Goal: Information Seeking & Learning: Learn about a topic

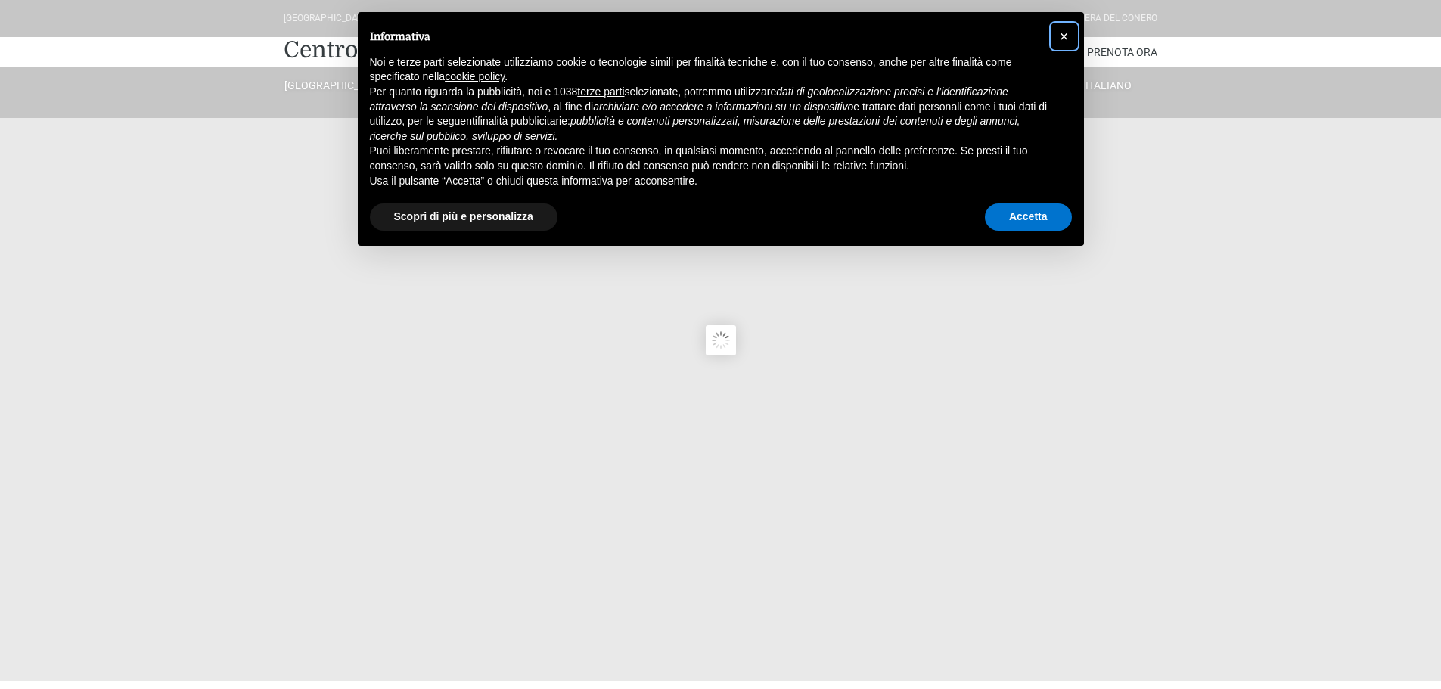
click at [1065, 38] on span "×" at bounding box center [1064, 36] width 9 height 17
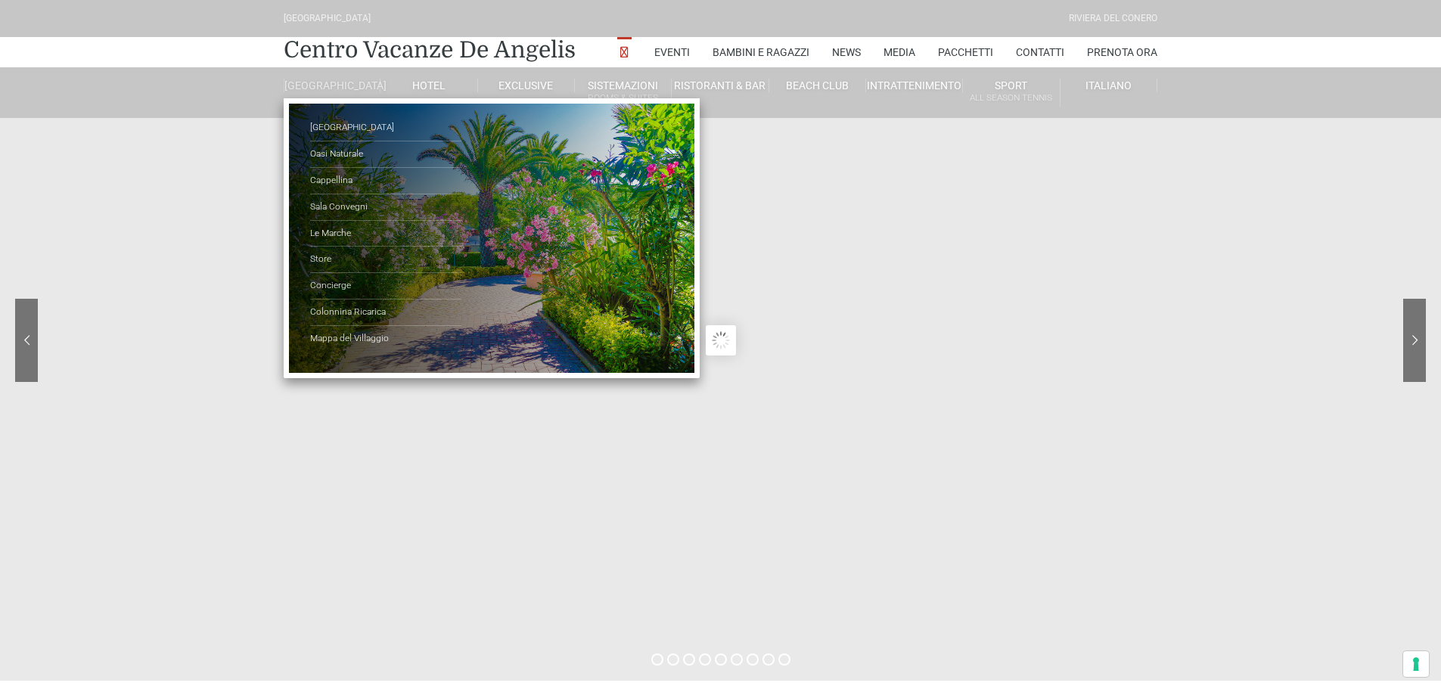
type input "[DATE]"
click at [342, 345] on link "Mappa del Villaggio" at bounding box center [385, 339] width 151 height 26
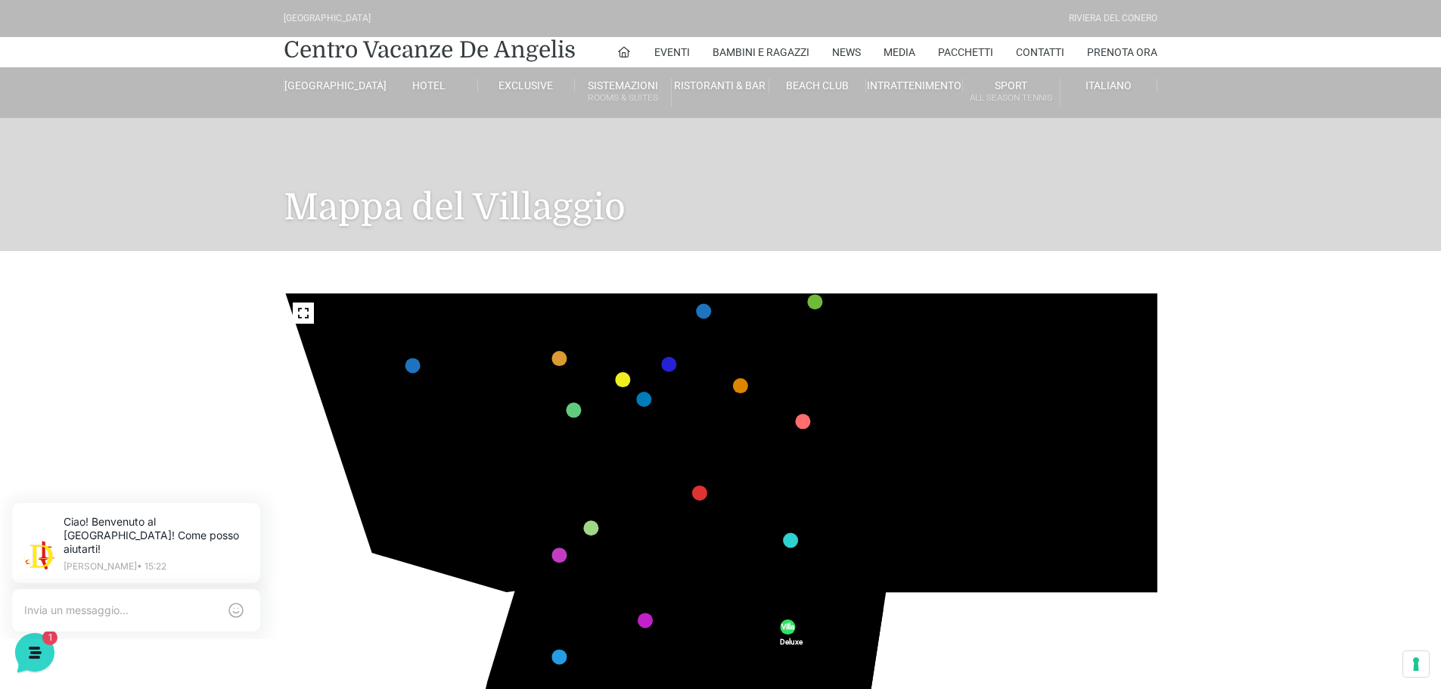
drag, startPoint x: 556, startPoint y: 528, endPoint x: 596, endPoint y: 432, distance: 104.1
click at [596, 432] on icon at bounding box center [567, 428] width 80 height 76
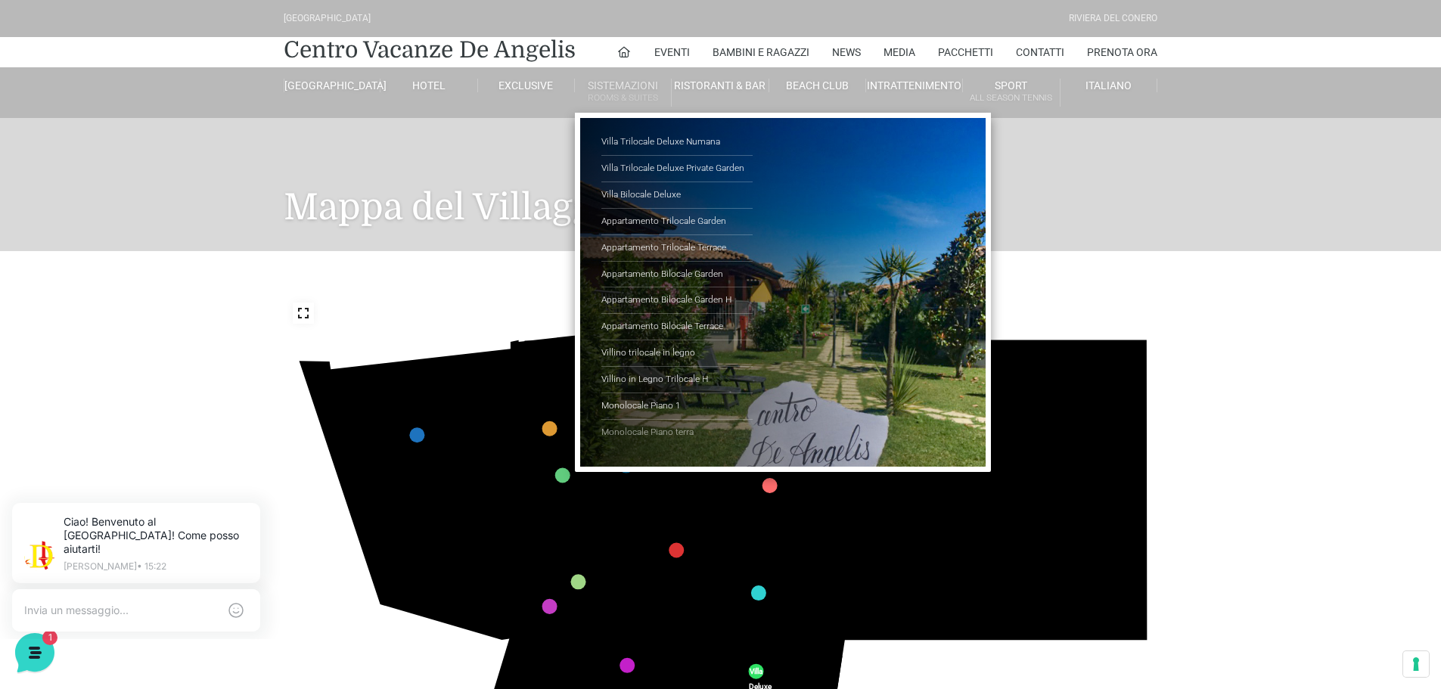
click at [654, 430] on link "Monolocale Piano terra" at bounding box center [677, 433] width 151 height 26
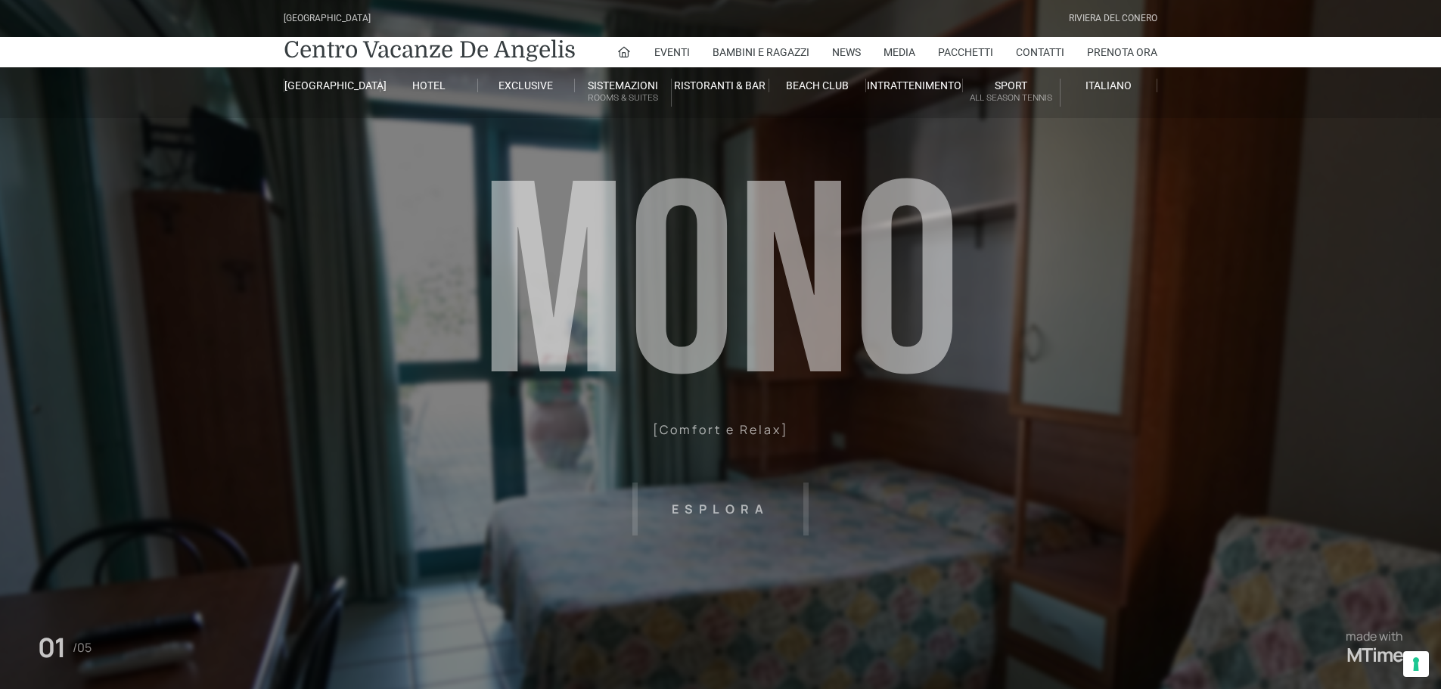
click at [747, 372] on header "Villaggio Hotel Resort Riviera Del Conero Centro Vacanze De Angelis Eventi Miss…" at bounding box center [720, 340] width 1441 height 681
click at [875, 333] on header "Villaggio Hotel Resort Riviera Del Conero Centro Vacanze De Angelis Eventi Miss…" at bounding box center [720, 340] width 1441 height 681
click at [935, 255] on header "Villaggio Hotel Resort Riviera Del Conero Centro Vacanze De Angelis Eventi Miss…" at bounding box center [720, 340] width 1441 height 681
click at [736, 503] on header "Villaggio Hotel Resort Riviera Del Conero Centro Vacanze De Angelis Eventi Miss…" at bounding box center [720, 340] width 1441 height 681
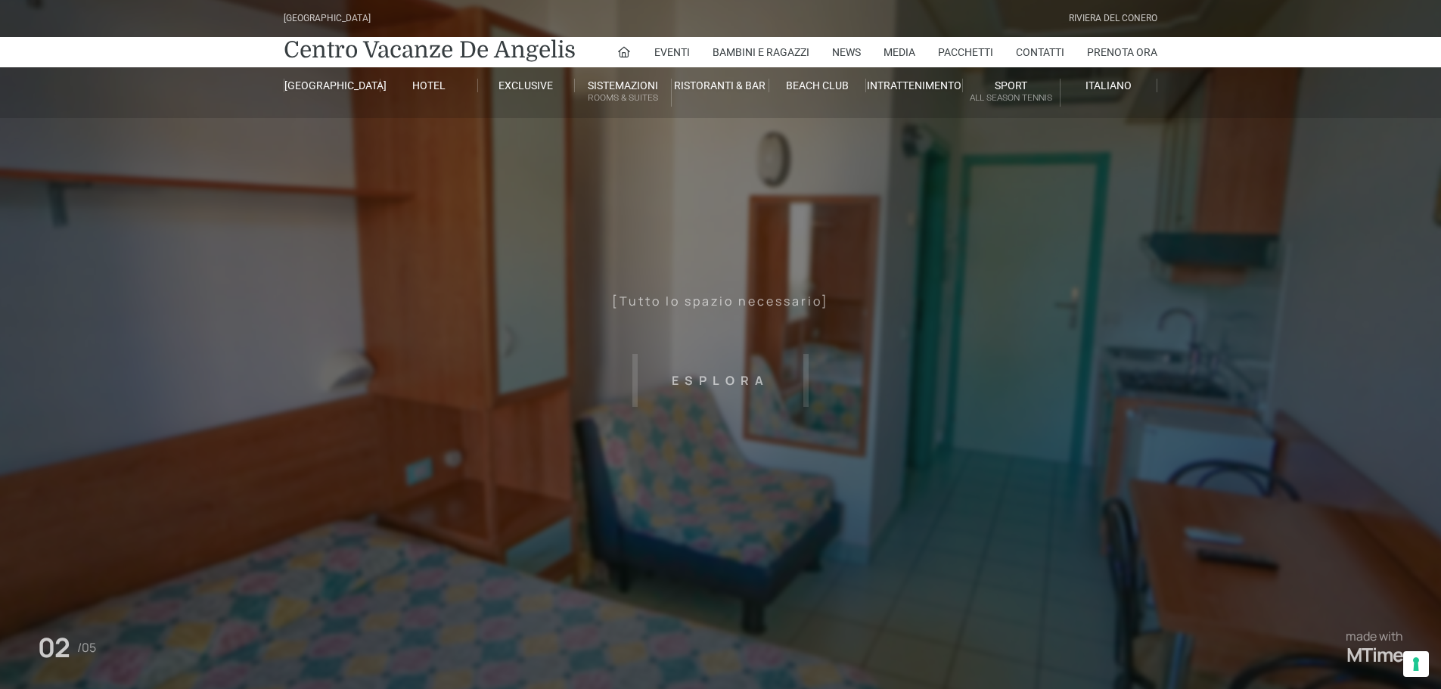
click at [1012, 433] on header "Villaggio Hotel Resort Riviera Del Conero Centro Vacanze De Angelis Eventi Miss…" at bounding box center [720, 340] width 1441 height 681
click at [1099, 360] on header "Villaggio Hotel Resort Riviera Del Conero Centro Vacanze De Angelis Eventi Miss…" at bounding box center [720, 340] width 1441 height 681
drag, startPoint x: 832, startPoint y: 598, endPoint x: 814, endPoint y: 595, distance: 18.5
click at [832, 598] on header "Villaggio Hotel Resort Riviera Del Conero Centro Vacanze De Angelis Eventi Miss…" at bounding box center [720, 340] width 1441 height 681
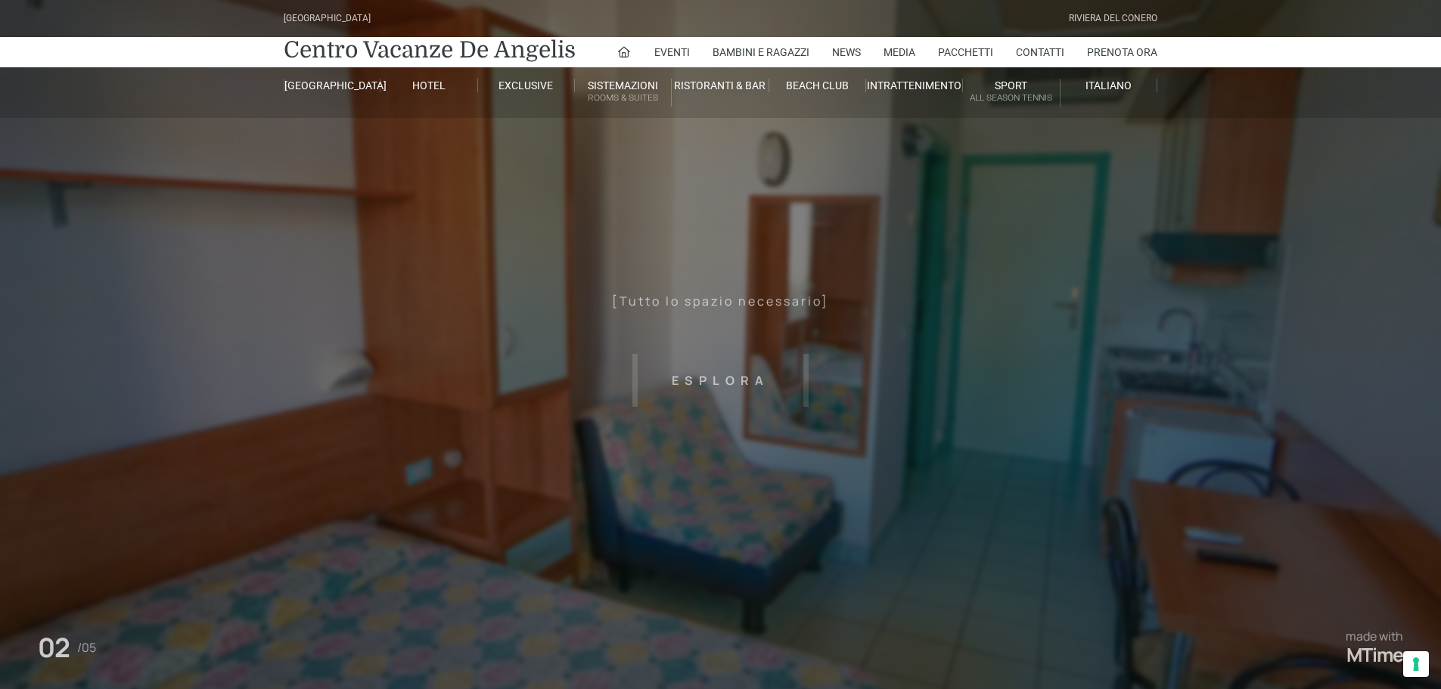
click at [724, 374] on header "Villaggio Hotel Resort Riviera Del Conero Centro Vacanze De Angelis Eventi Miss…" at bounding box center [720, 340] width 1441 height 681
click at [729, 381] on header "Villaggio Hotel Resort Riviera Del Conero Centro Vacanze De Angelis Eventi Miss…" at bounding box center [720, 340] width 1441 height 681
click at [760, 287] on header "Villaggio Hotel Resort Riviera Del Conero Centro Vacanze De Angelis Eventi Miss…" at bounding box center [720, 340] width 1441 height 681
click at [754, 296] on header "Villaggio Hotel Resort Riviera Del Conero Centro Vacanze De Angelis Eventi Miss…" at bounding box center [720, 340] width 1441 height 681
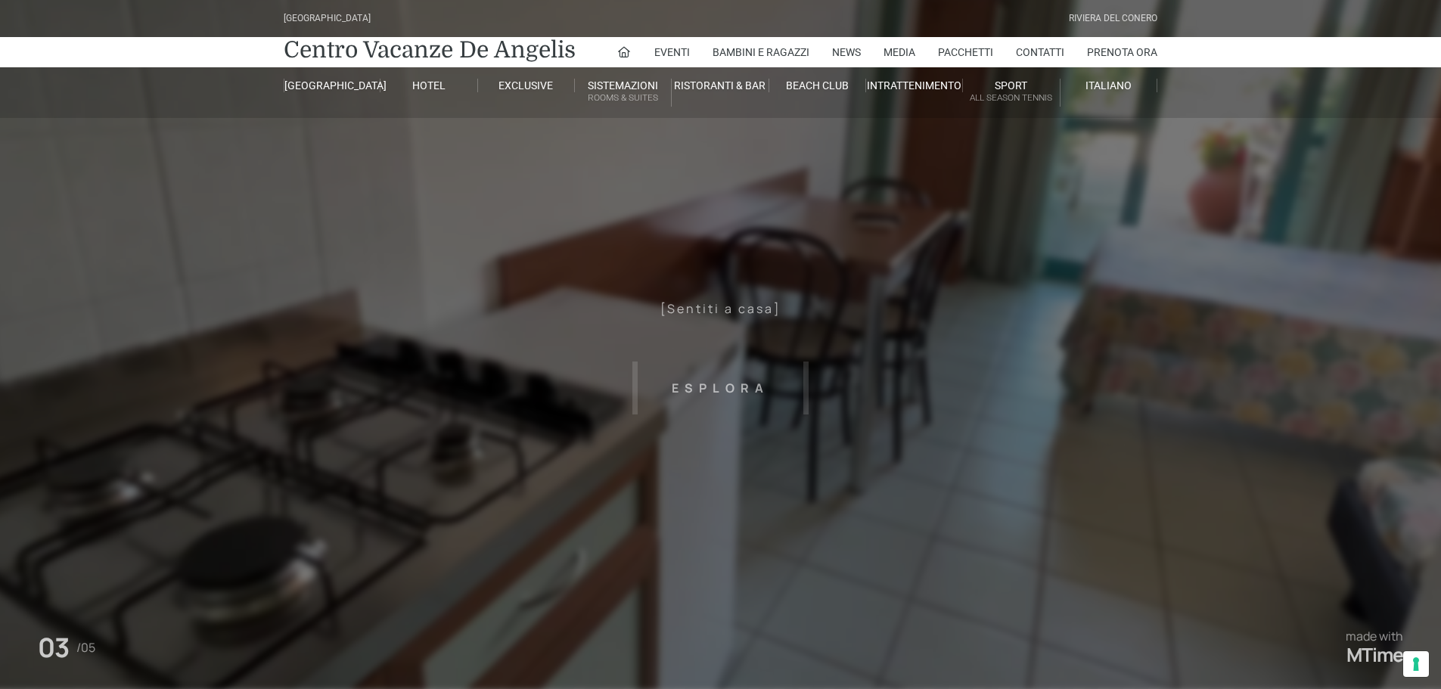
click at [738, 310] on header "Villaggio Hotel Resort Riviera Del Conero Centro Vacanze De Angelis Eventi Miss…" at bounding box center [720, 340] width 1441 height 681
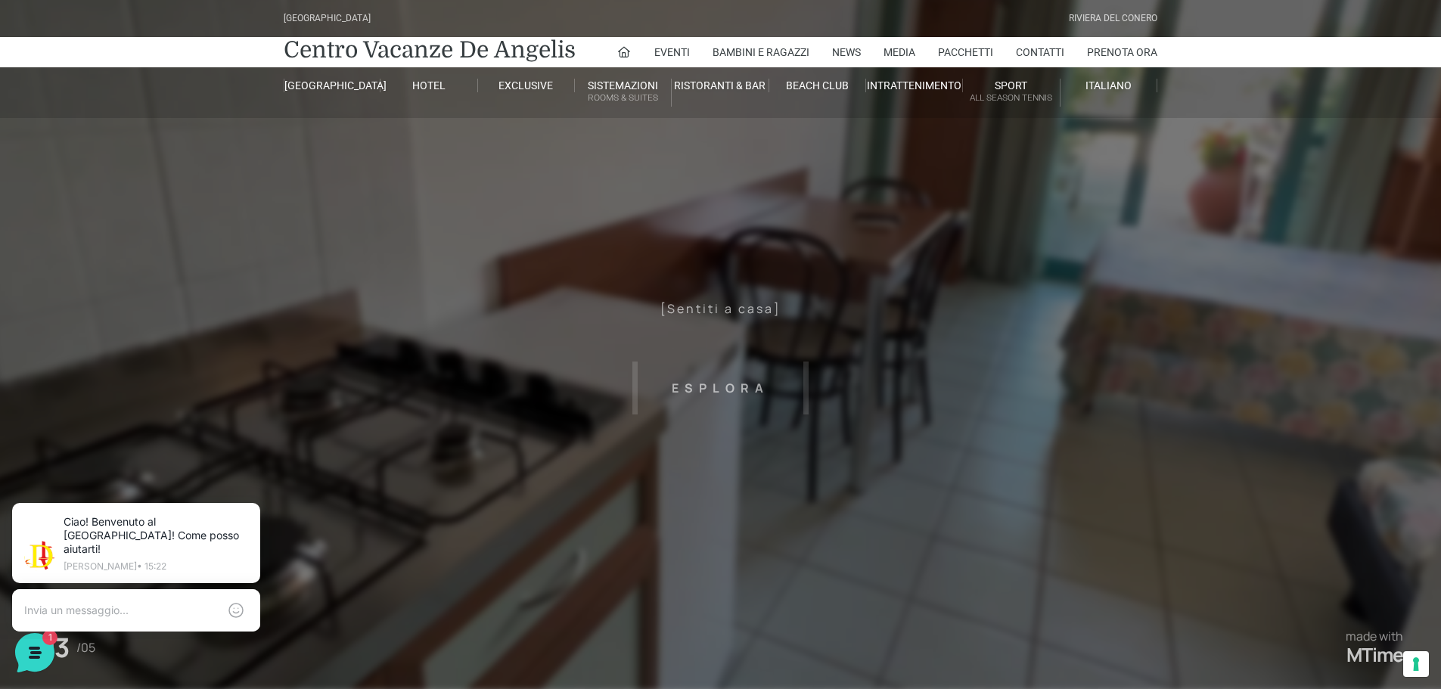
click at [720, 310] on header "Villaggio Hotel Resort Riviera Del Conero Centro Vacanze De Angelis Eventi Miss…" at bounding box center [720, 340] width 1441 height 681
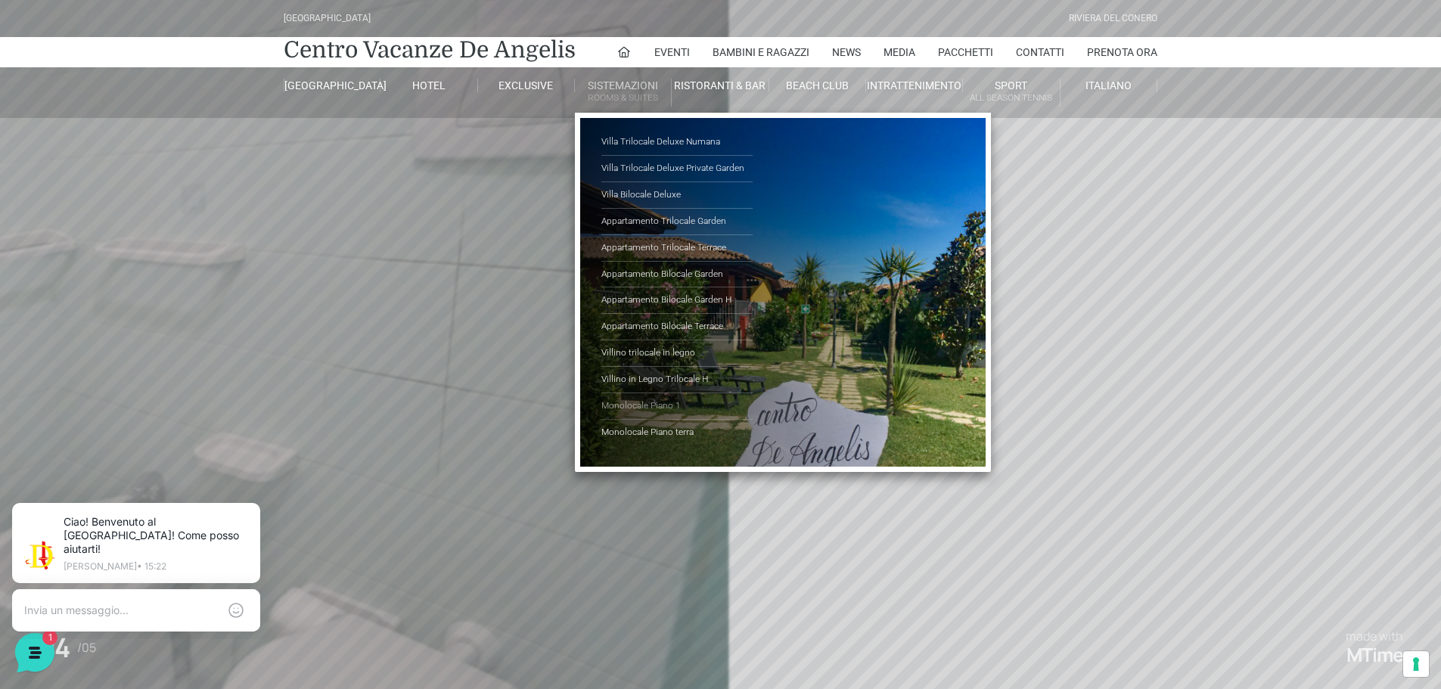
click at [650, 402] on link "Monolocale Piano 1" at bounding box center [677, 406] width 151 height 26
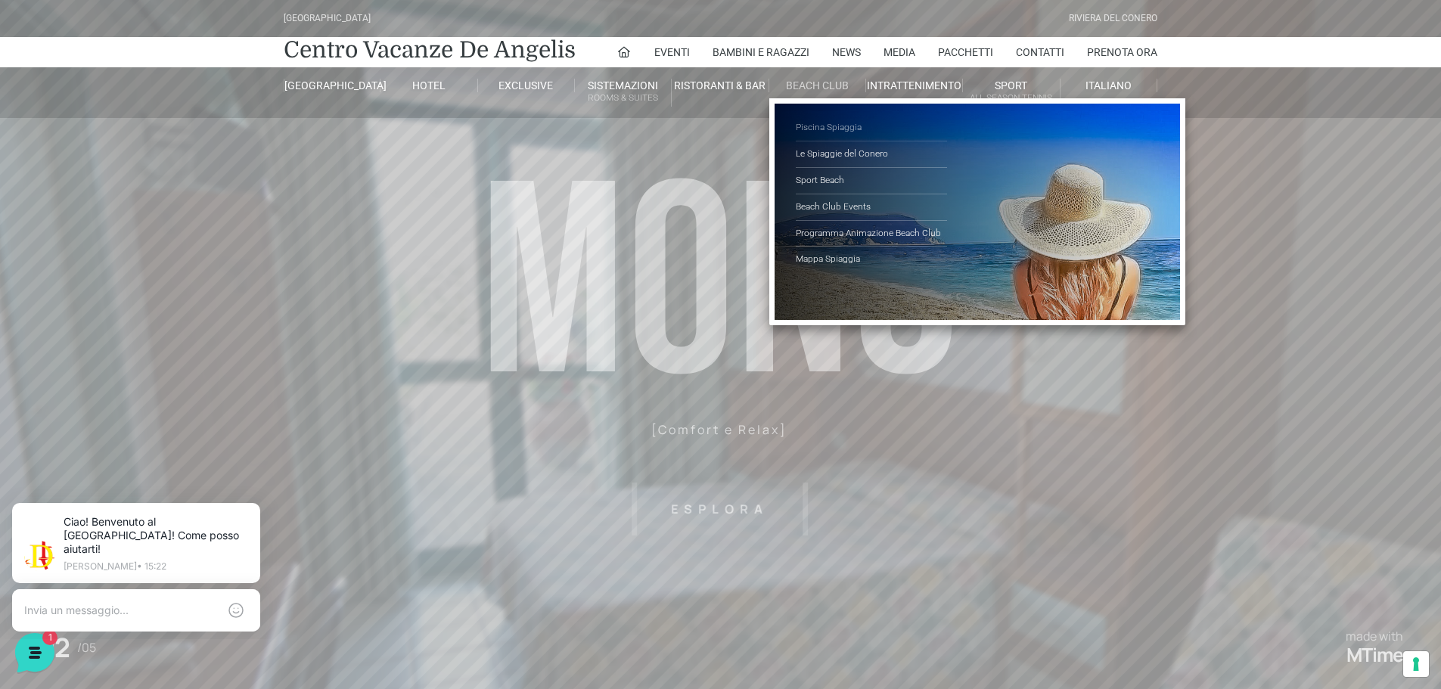
click at [822, 126] on link "Piscina Spiaggia" at bounding box center [871, 128] width 151 height 26
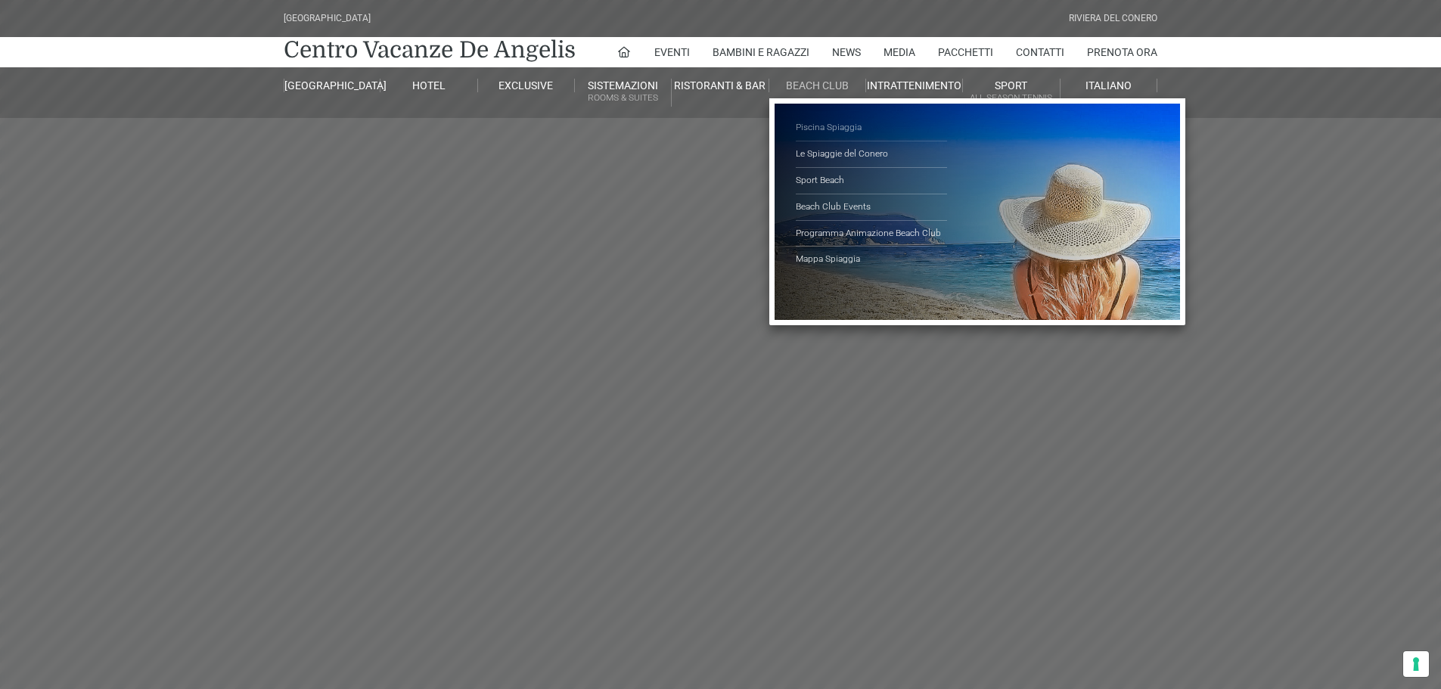
click at [841, 127] on link "Piscina Spiaggia" at bounding box center [871, 128] width 151 height 26
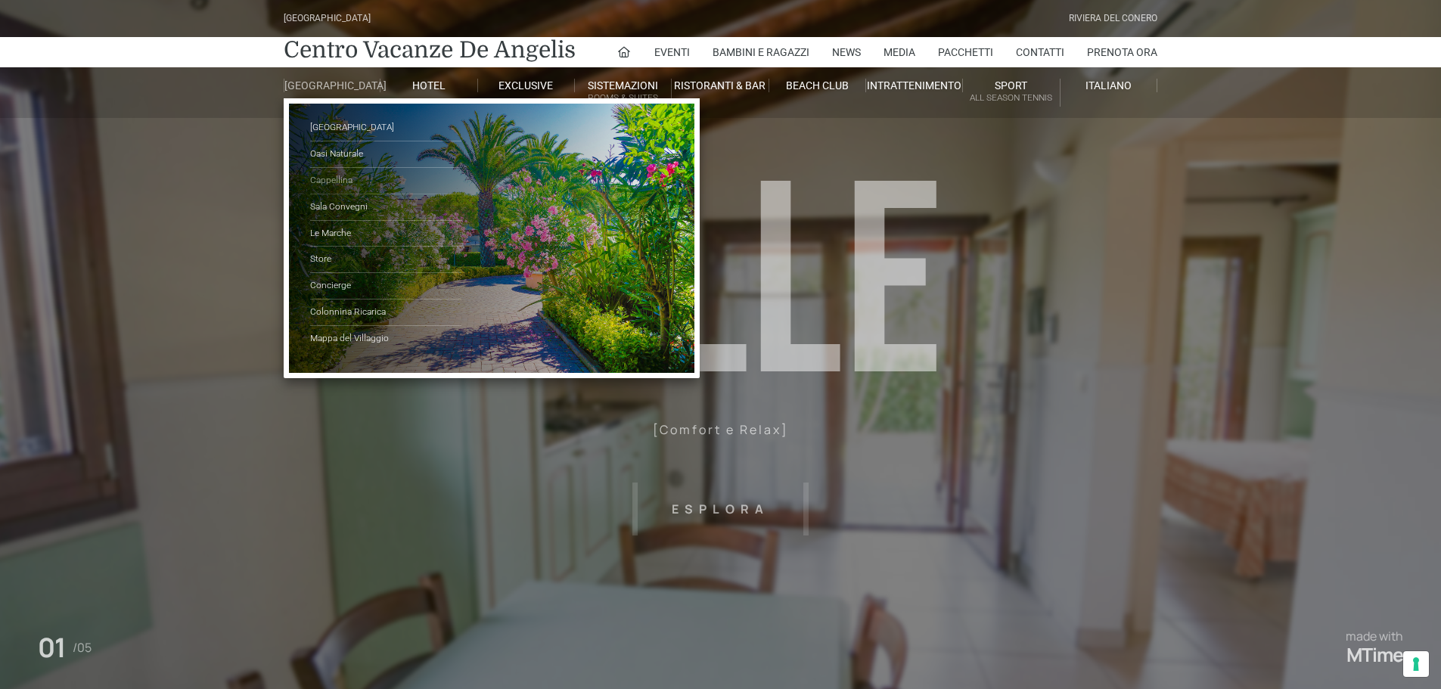
click at [325, 188] on link "Cappellina" at bounding box center [385, 181] width 151 height 26
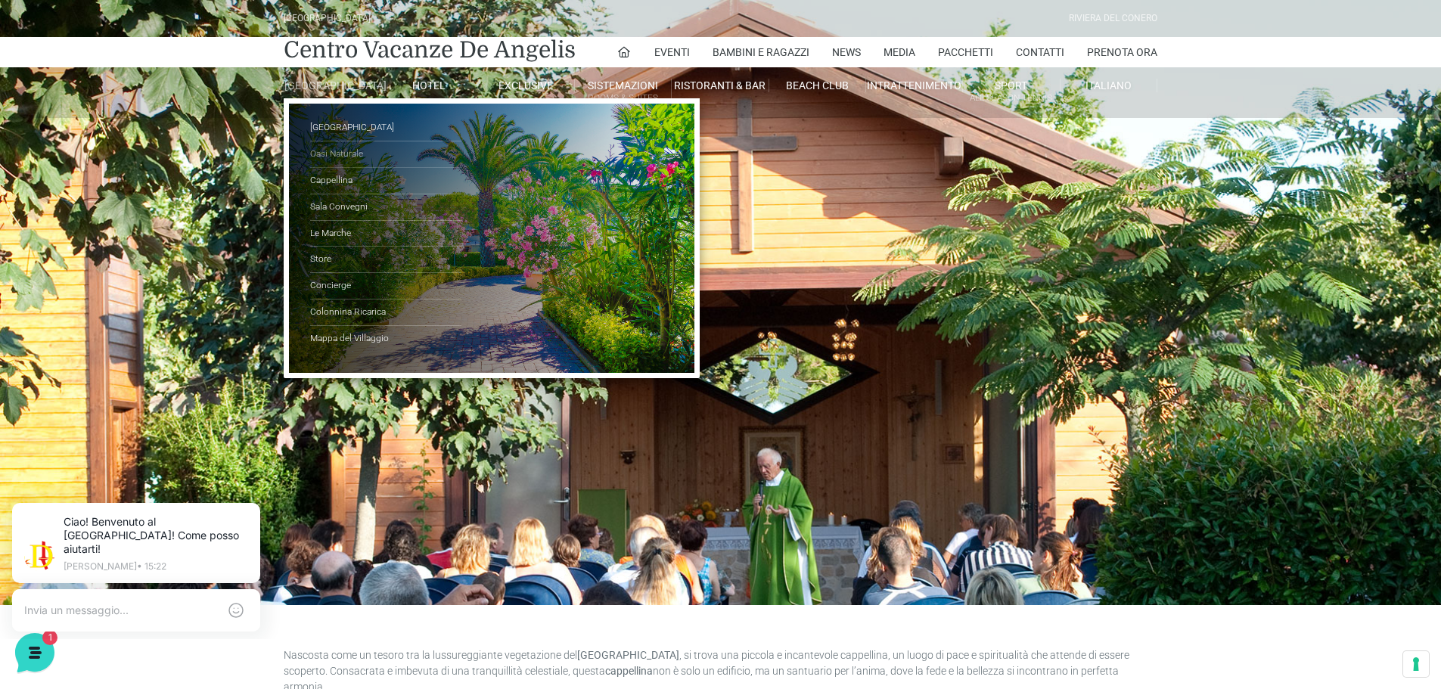
click at [333, 163] on link "Oasi Naturale" at bounding box center [385, 154] width 151 height 26
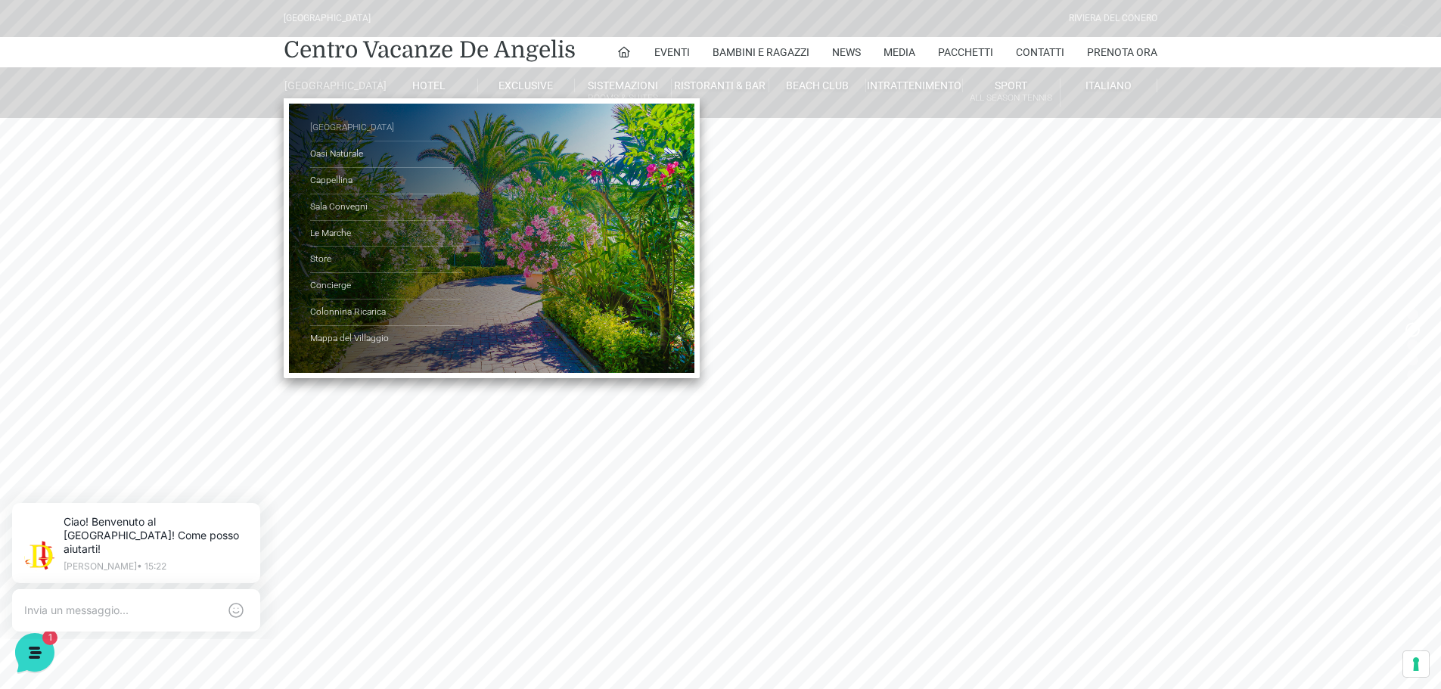
click at [339, 138] on link "[GEOGRAPHIC_DATA]" at bounding box center [385, 128] width 151 height 26
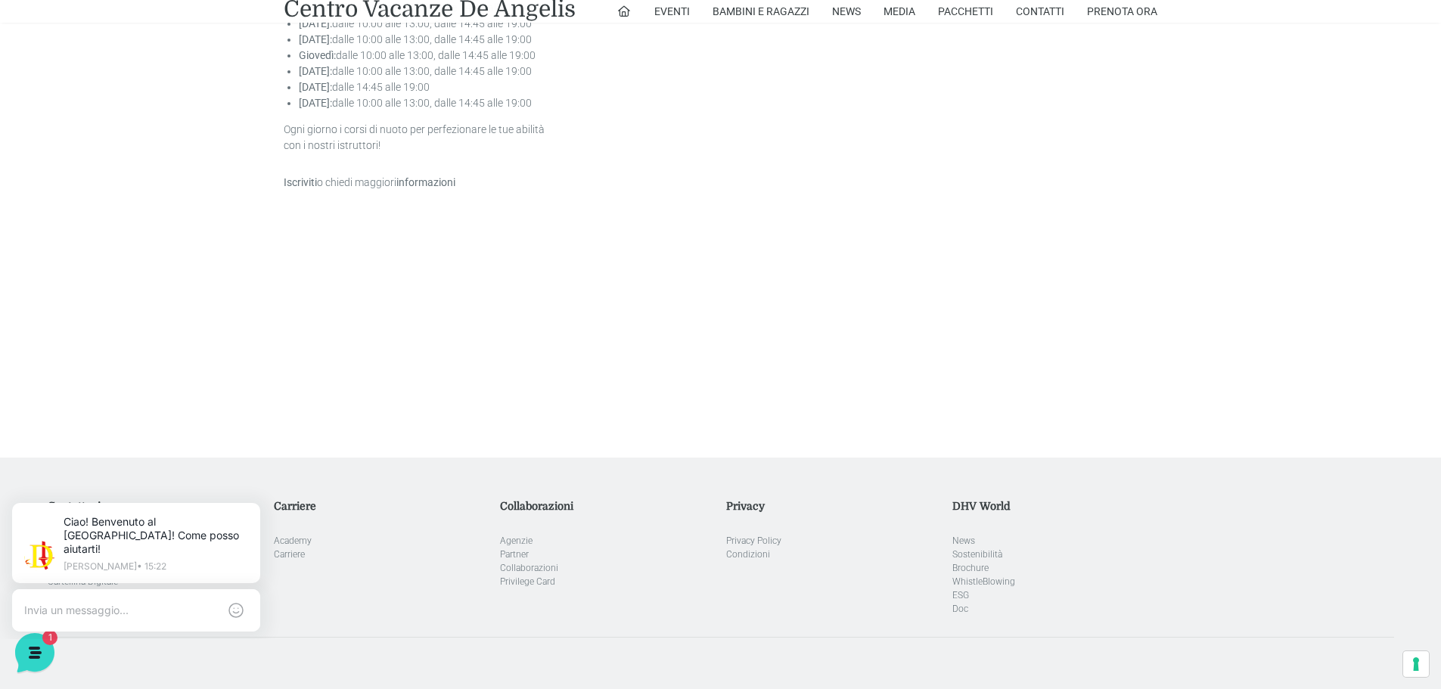
scroll to position [3707, 0]
